Goal: Task Accomplishment & Management: Complete application form

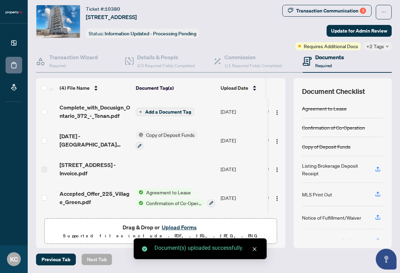
click at [163, 111] on span "Add a Document Tag" at bounding box center [168, 112] width 46 height 5
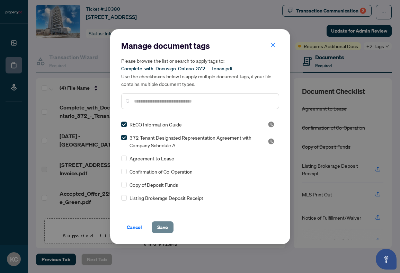
click at [165, 227] on span "Save" at bounding box center [162, 227] width 11 height 11
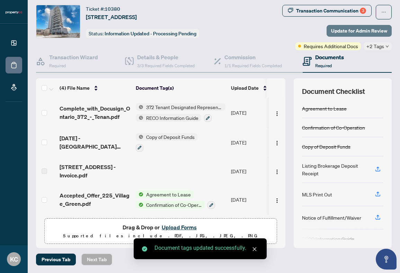
click at [289, 30] on span "Update for Admin Review" at bounding box center [359, 30] width 56 height 11
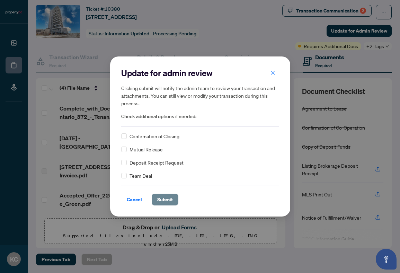
click at [164, 197] on span "Submit" at bounding box center [165, 199] width 16 height 11
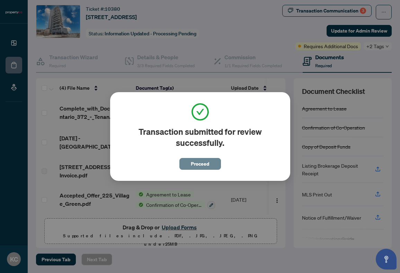
click at [193, 166] on span "Proceed" at bounding box center [200, 163] width 18 height 11
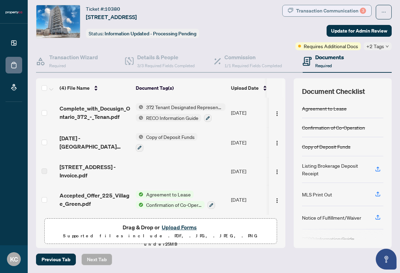
click at [289, 8] on div "Transaction Communication 3" at bounding box center [331, 10] width 70 height 11
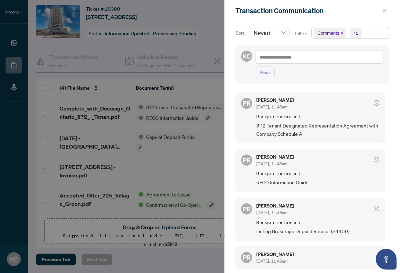
click at [289, 12] on icon "close" at bounding box center [384, 10] width 5 height 5
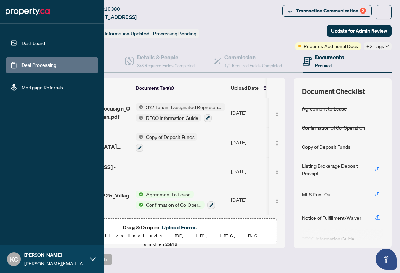
click at [25, 40] on link "Dashboard" at bounding box center [33, 43] width 24 height 6
